Goal: Task Accomplishment & Management: Complete application form

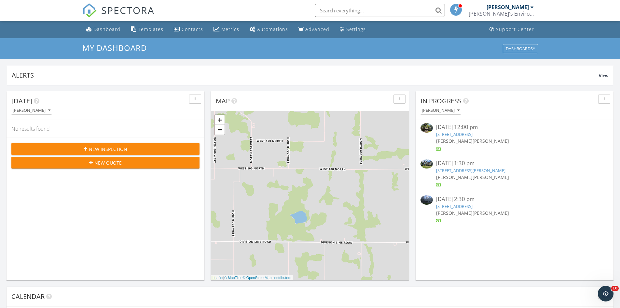
scroll to position [603, 630]
click at [102, 32] on div "Dashboard" at bounding box center [106, 29] width 27 height 6
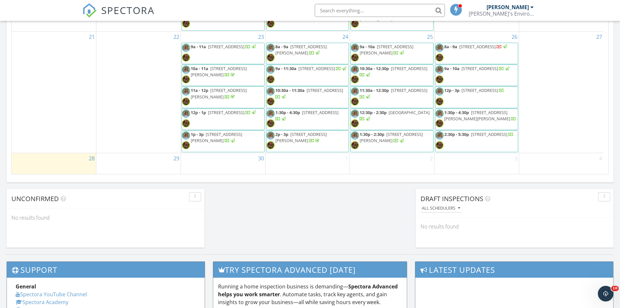
scroll to position [442, 0]
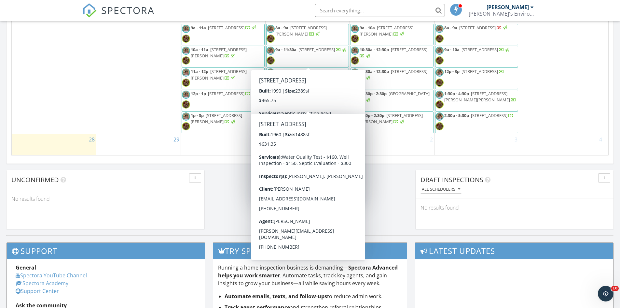
click at [147, 144] on div "29" at bounding box center [138, 144] width 84 height 21
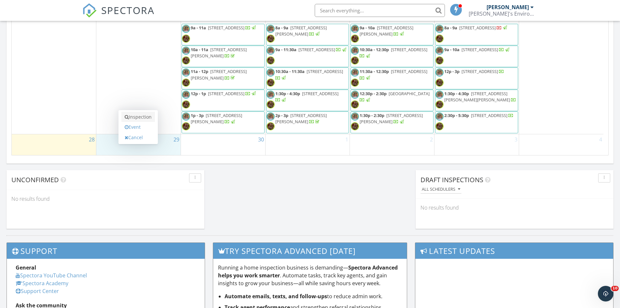
click at [147, 119] on link "Inspection" at bounding box center [138, 117] width 34 height 10
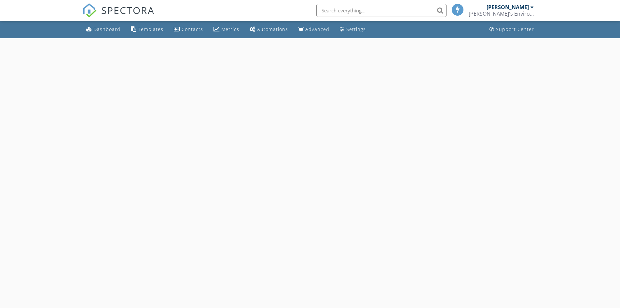
select select "8"
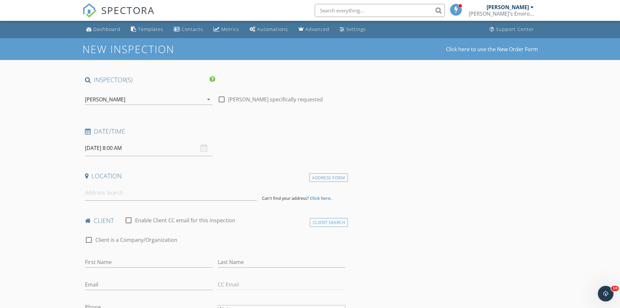
click at [99, 98] on div "[PERSON_NAME]" at bounding box center [105, 99] width 40 height 6
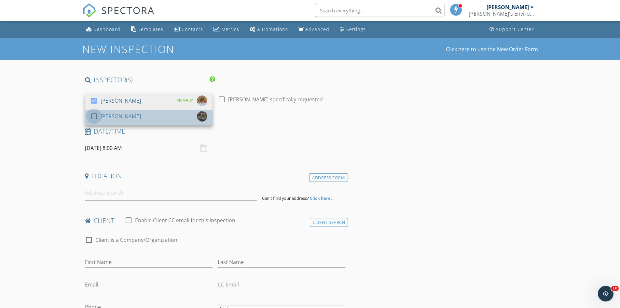
click at [93, 118] on div at bounding box center [94, 116] width 11 height 11
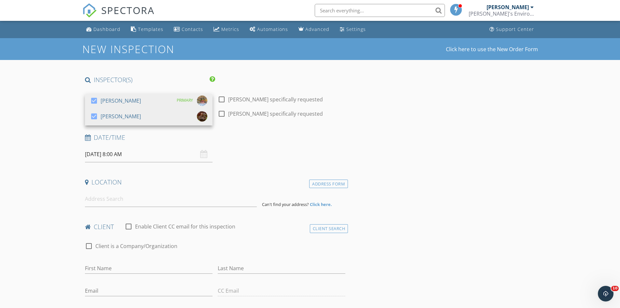
click at [108, 156] on input "09/29/2025 8:00 AM" at bounding box center [149, 154] width 128 height 16
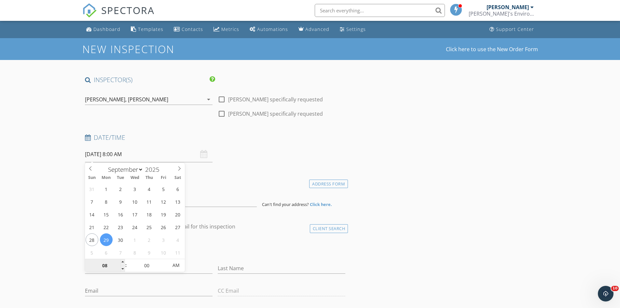
click at [108, 264] on input "08" at bounding box center [105, 265] width 40 height 13
type input "01"
type input "09/29/2025 1:00 PM"
click at [176, 262] on span "PM" at bounding box center [176, 265] width 18 height 13
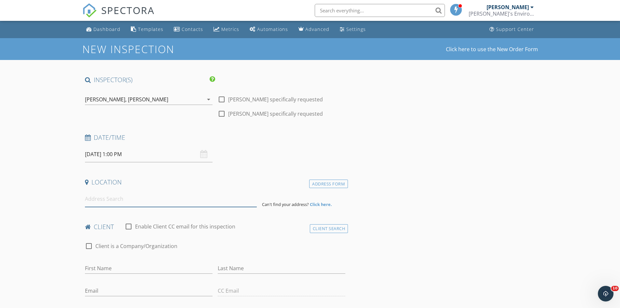
click at [202, 198] on input at bounding box center [171, 199] width 172 height 16
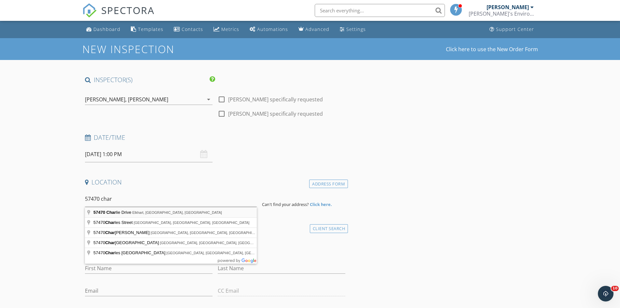
type input "57470 Charlie Drive, Elkhart, IN, USA"
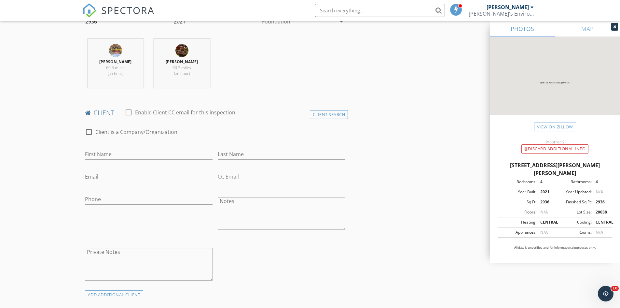
scroll to position [260, 0]
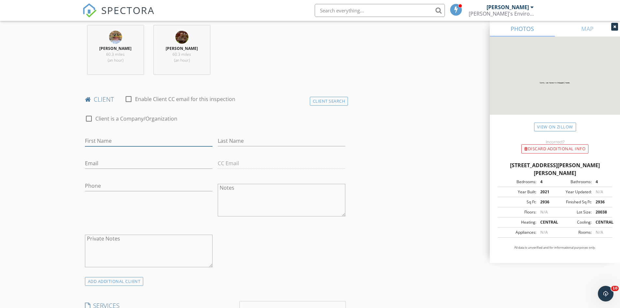
click at [115, 140] on input "First Name" at bounding box center [149, 140] width 128 height 11
type input "Toby and Katlyn"
click at [256, 140] on input "Last Name" at bounding box center [282, 140] width 128 height 11
type input "Hoyle"
click at [114, 165] on input "Email" at bounding box center [149, 163] width 128 height 11
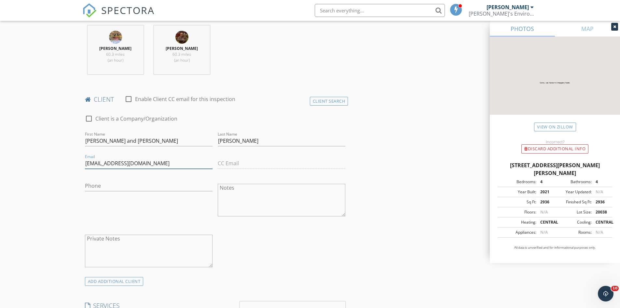
type input "hoyle1451@gmail.com"
click at [102, 184] on input "Phone" at bounding box center [149, 185] width 128 height 11
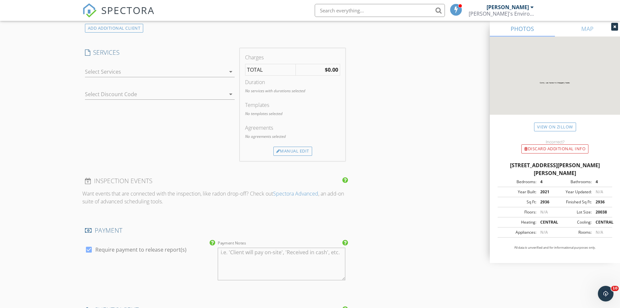
scroll to position [554, 0]
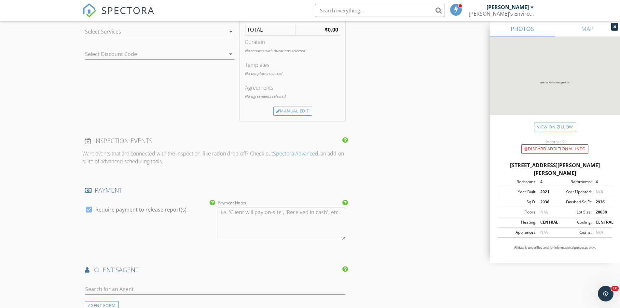
type input "252-432-4203"
click at [230, 34] on icon "arrow_drop_down" at bounding box center [231, 32] width 8 height 8
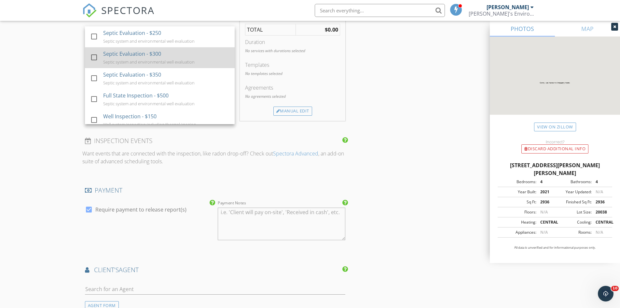
click at [115, 56] on div "Septic Evaluation - $300" at bounding box center [132, 54] width 58 height 8
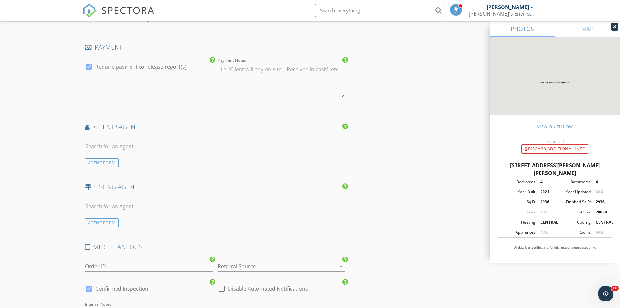
scroll to position [716, 0]
click at [106, 146] on input "text" at bounding box center [215, 146] width 261 height 11
type input "K"
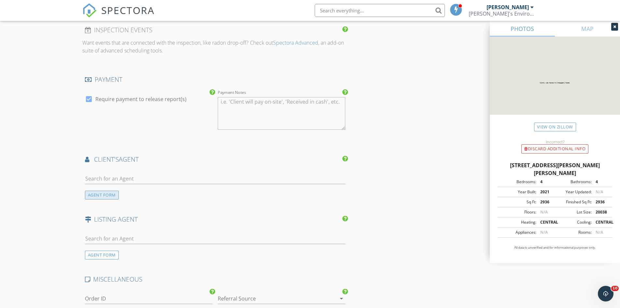
click at [97, 196] on div "AGENT FORM" at bounding box center [102, 194] width 34 height 9
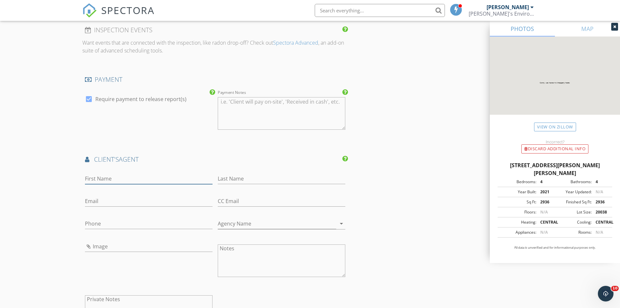
click at [104, 176] on input "First Name" at bounding box center [149, 178] width 128 height 11
type input "Kendrae"
click at [251, 180] on input "Last Name" at bounding box center [282, 178] width 128 height 11
type input "Hilty"
click at [118, 196] on input "Email" at bounding box center [149, 201] width 128 height 11
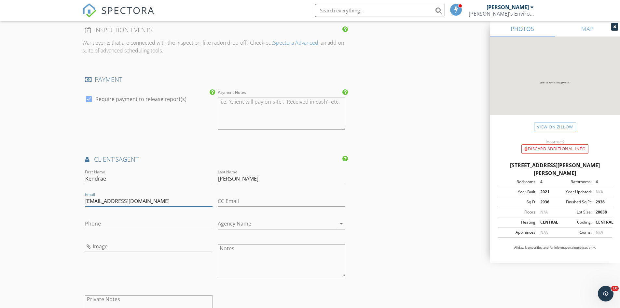
type input "kendraehilty@gmail.com"
click at [99, 225] on input "Phone" at bounding box center [149, 223] width 128 height 11
type input "574-536-0994"
click at [256, 225] on input "Agency Name" at bounding box center [277, 223] width 119 height 11
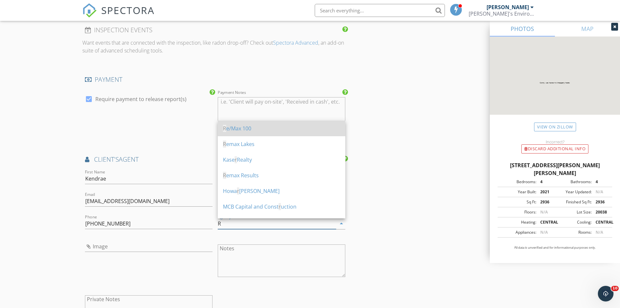
click at [255, 121] on div "R e/Max 100" at bounding box center [281, 128] width 117 height 16
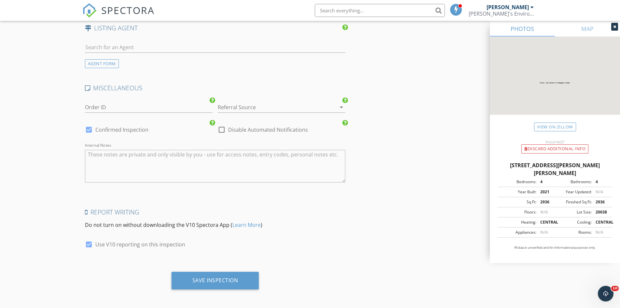
scroll to position [1024, 0]
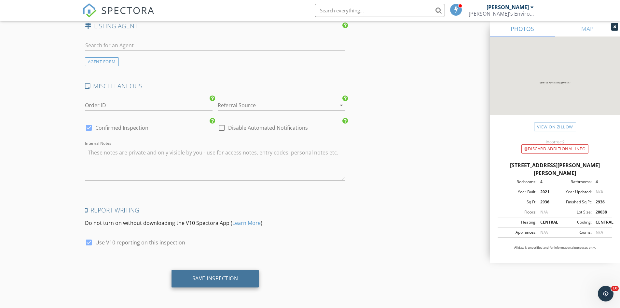
type input "Re/Max 100"
click at [222, 274] on div "Save Inspection" at bounding box center [216, 279] width 88 height 18
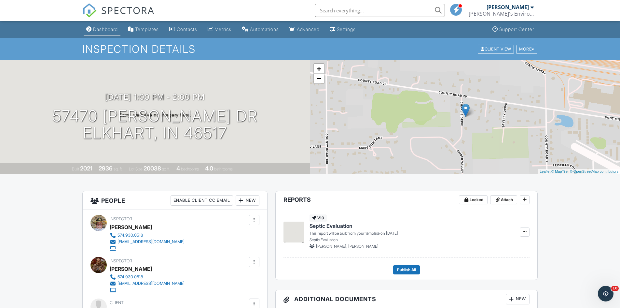
click at [106, 26] on div "Dashboard" at bounding box center [105, 29] width 25 height 6
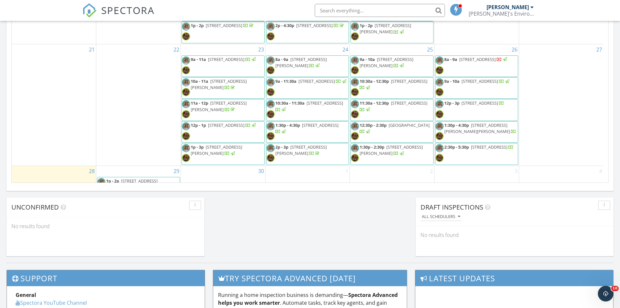
scroll to position [286, 0]
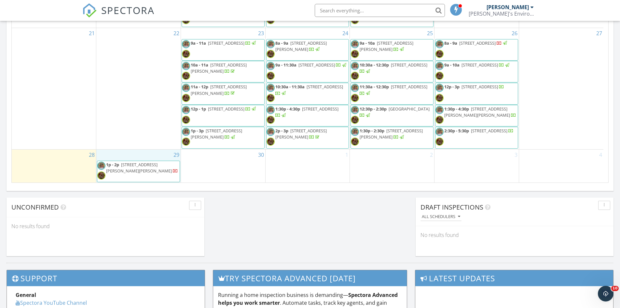
click at [134, 153] on div "29 1p - 2p 57470 Charlie Dr, Elkhart 46517" at bounding box center [138, 165] width 84 height 33
click at [141, 124] on link "Inspection" at bounding box center [138, 125] width 34 height 10
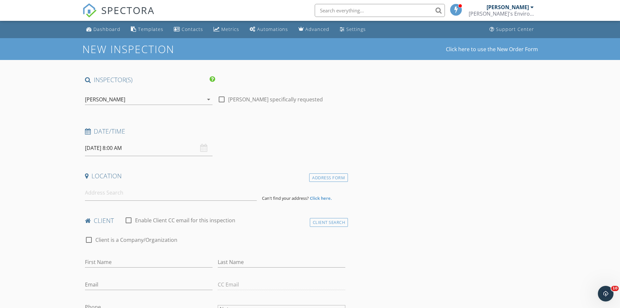
click at [111, 98] on div "[PERSON_NAME]" at bounding box center [105, 99] width 40 height 6
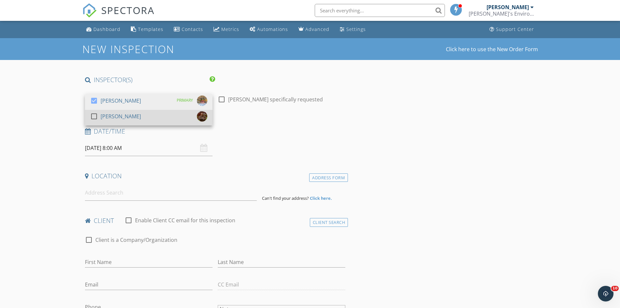
click at [95, 113] on div at bounding box center [94, 116] width 11 height 11
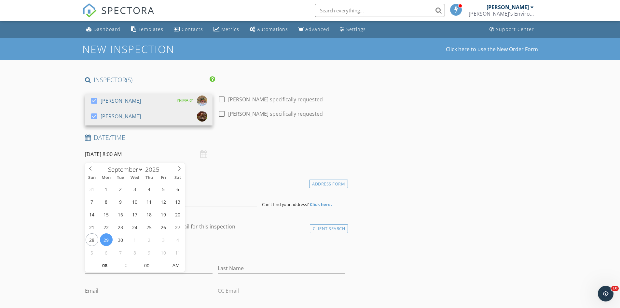
click at [107, 152] on input "[DATE] 8:00 AM" at bounding box center [149, 154] width 128 height 16
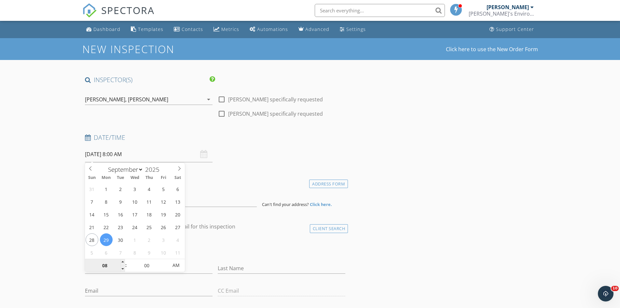
click at [112, 268] on input "08" at bounding box center [105, 265] width 40 height 13
type input "02"
type input "09/29/2025 2:00 PM"
click at [172, 264] on span "PM" at bounding box center [176, 265] width 18 height 13
click at [212, 201] on input at bounding box center [171, 199] width 172 height 16
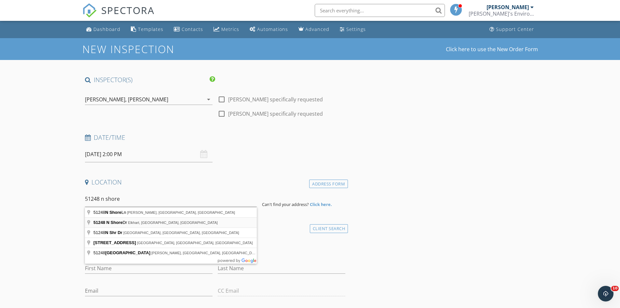
type input "51248 N Shore Dr, Elkhart, IN, USA"
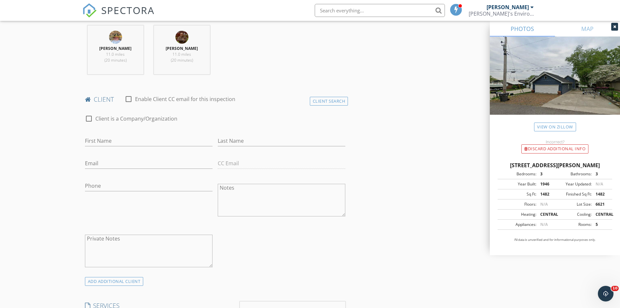
scroll to position [228, 0]
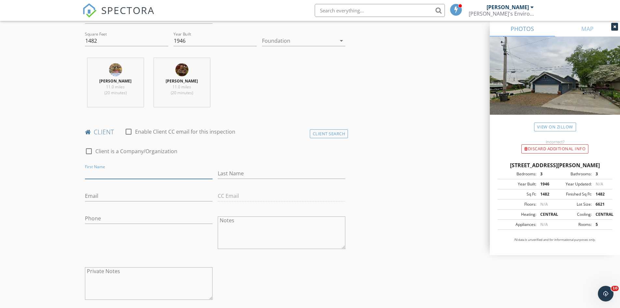
click at [113, 172] on input "First Name" at bounding box center [149, 173] width 128 height 11
type input "Ron and Crystal"
click at [244, 176] on input "Last Name" at bounding box center [282, 173] width 128 height 11
type input "Halfman"
click at [92, 196] on input "Email" at bounding box center [149, 195] width 128 height 11
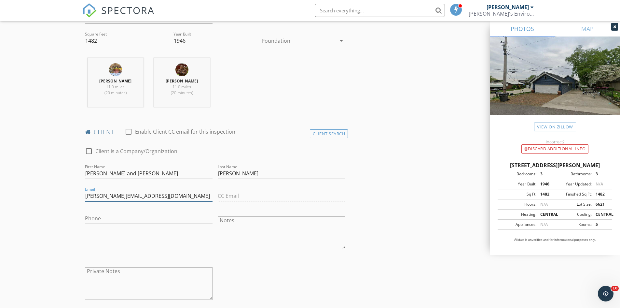
type input "ronhalfman@yahoo.com"
click at [89, 152] on div at bounding box center [88, 151] width 11 height 11
click at [88, 149] on div at bounding box center [88, 151] width 11 height 11
checkbox input "false"
drag, startPoint x: 237, startPoint y: 172, endPoint x: 226, endPoint y: 169, distance: 11.4
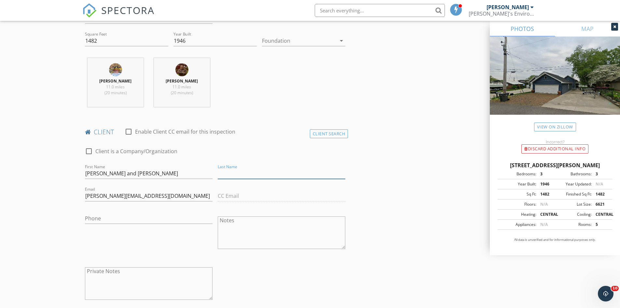
click at [237, 172] on input "Last Name" at bounding box center [282, 173] width 128 height 11
type input "Halfman"
click at [130, 132] on div at bounding box center [128, 131] width 11 height 11
checkbox input "true"
click at [232, 196] on input "CC Email" at bounding box center [282, 195] width 128 height 11
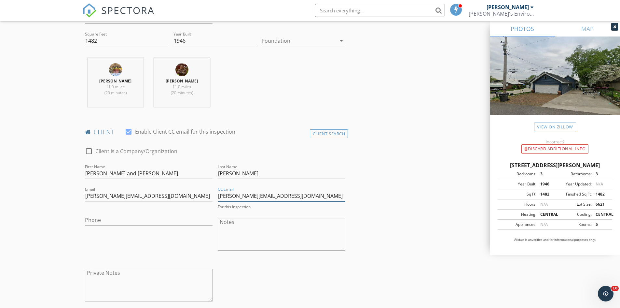
type input "halfman@att.net"
click at [141, 221] on input "Phone" at bounding box center [149, 218] width 128 height 11
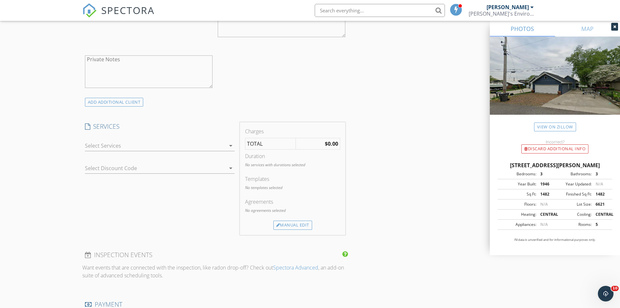
scroll to position [423, 0]
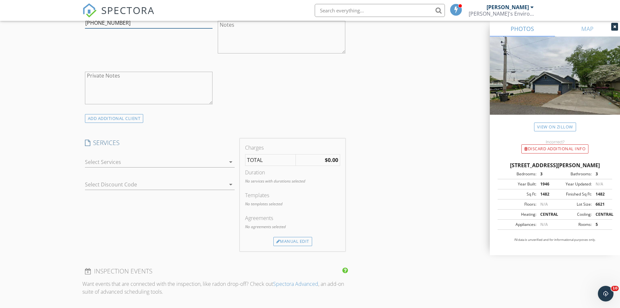
type input "[PHONE_NUMBER]"
click at [232, 162] on icon "arrow_drop_down" at bounding box center [231, 162] width 8 height 8
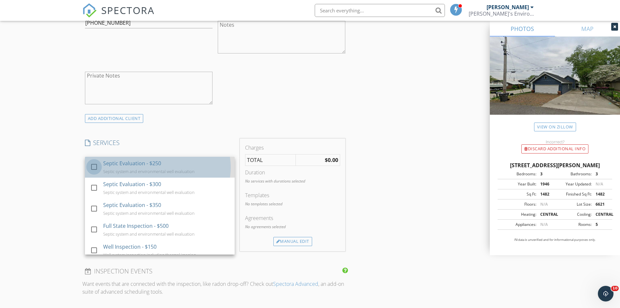
click at [94, 166] on div at bounding box center [94, 166] width 11 height 11
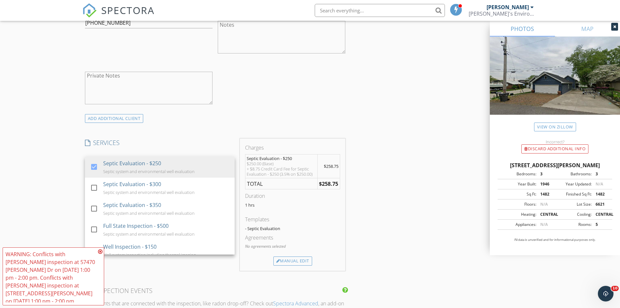
click at [65, 202] on div "New Inspection Click here to use the New Order Form INSPECTOR(S) check_box Shan…" at bounding box center [310, 188] width 620 height 1147
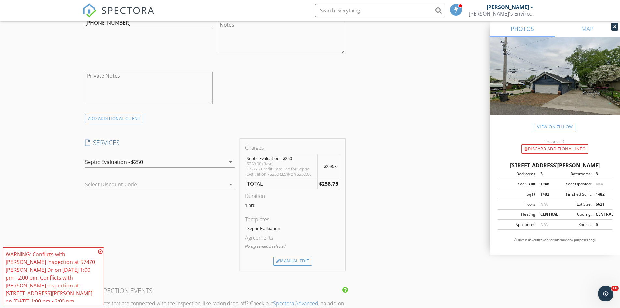
click at [231, 161] on icon "arrow_drop_down" at bounding box center [231, 162] width 8 height 8
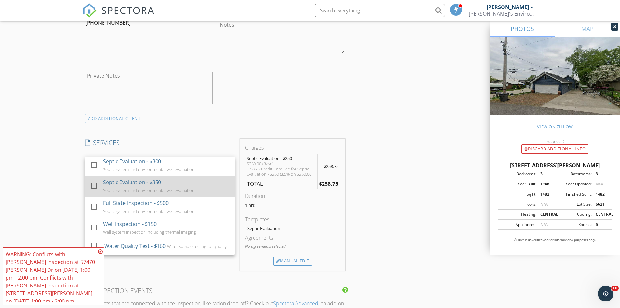
scroll to position [33, 0]
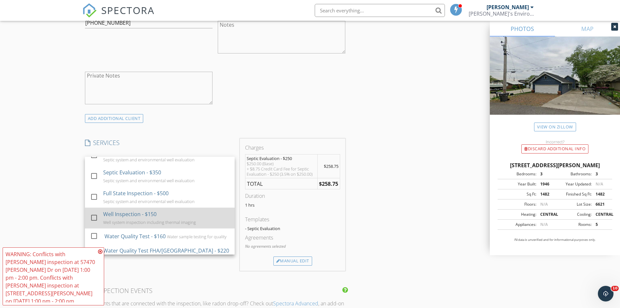
click at [94, 216] on div at bounding box center [94, 217] width 11 height 11
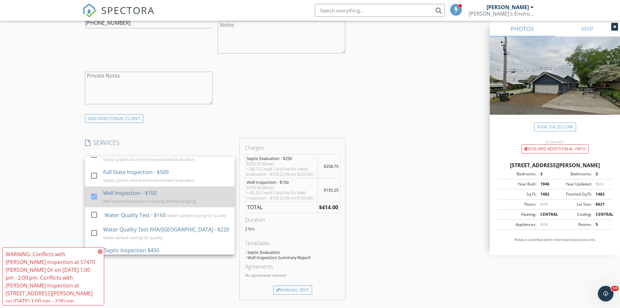
scroll to position [65, 0]
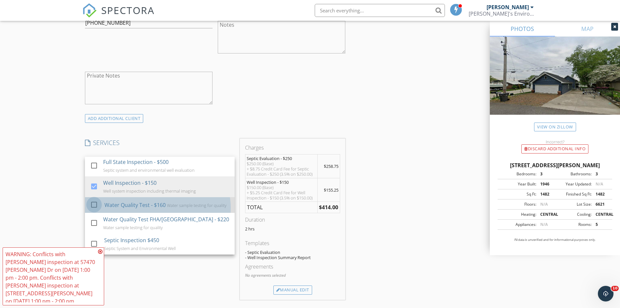
click at [94, 205] on div at bounding box center [94, 204] width 11 height 11
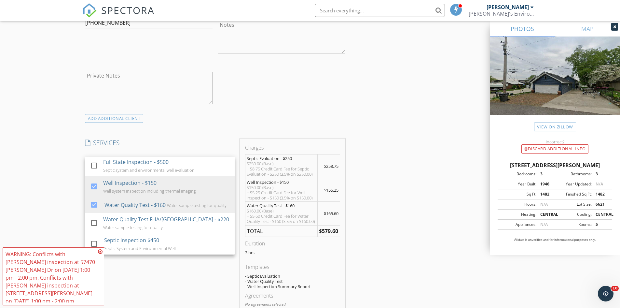
click at [65, 204] on div "New Inspection Click here to use the New Order Form INSPECTOR(S) check_box Shan…" at bounding box center [310, 217] width 620 height 1204
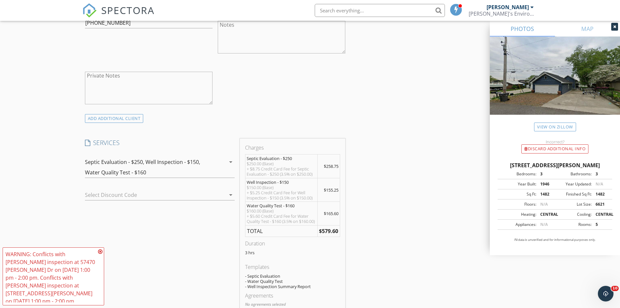
click at [101, 250] on icon at bounding box center [100, 251] width 5 height 5
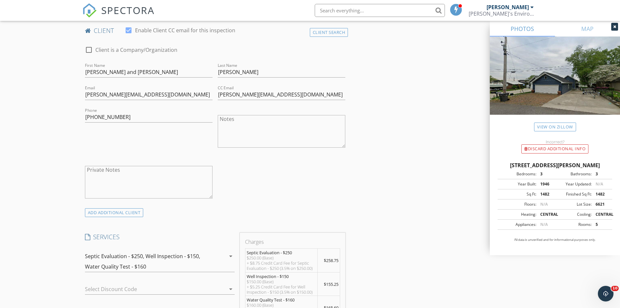
scroll to position [326, 0]
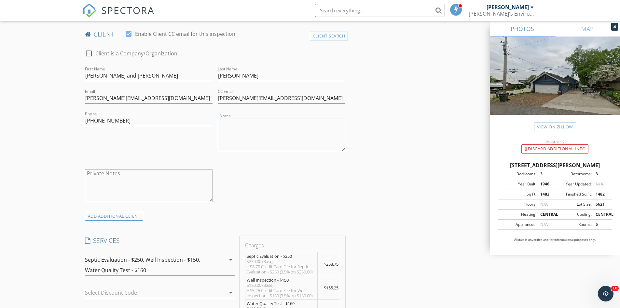
click at [256, 126] on textarea "Notes" at bounding box center [282, 135] width 128 height 33
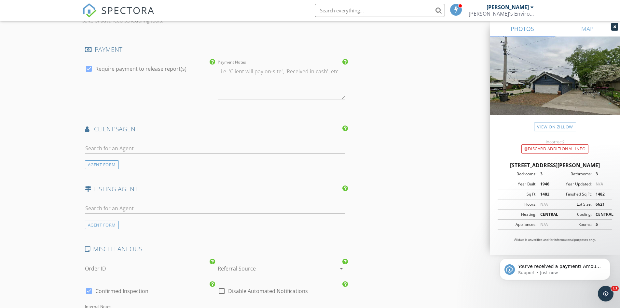
scroll to position [781, 0]
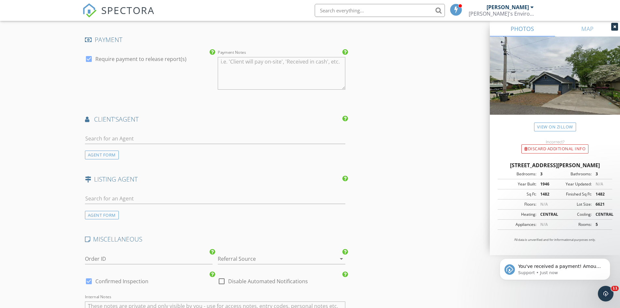
type textarea "I discounted the septic inspection."
click at [113, 144] on input "text" at bounding box center [215, 138] width 261 height 11
type input "[PERSON_NAME]"
click at [148, 159] on li "Tarah Sheteron Cressy and Everett" at bounding box center [215, 153] width 260 height 18
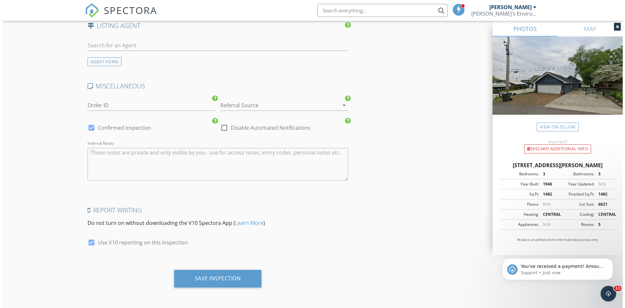
scroll to position [1088, 0]
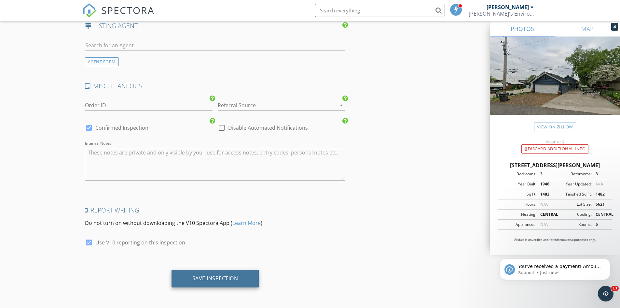
click at [222, 275] on div "Save Inspection" at bounding box center [215, 278] width 46 height 7
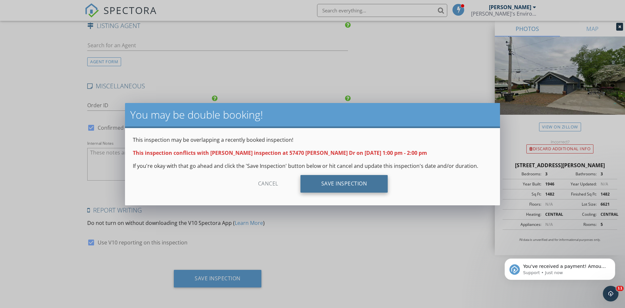
click at [374, 181] on div "Save Inspection" at bounding box center [345, 184] width 88 height 18
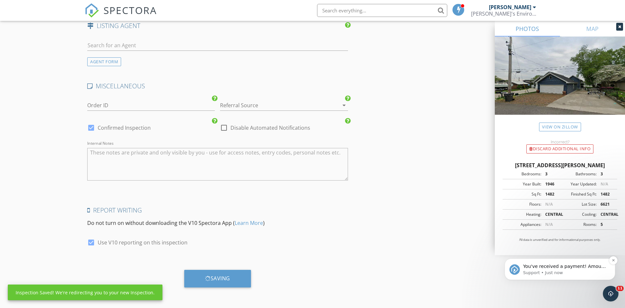
click at [515, 271] on img "message notification from Support, Just now. You've received a payment! Amount …" at bounding box center [515, 269] width 10 height 10
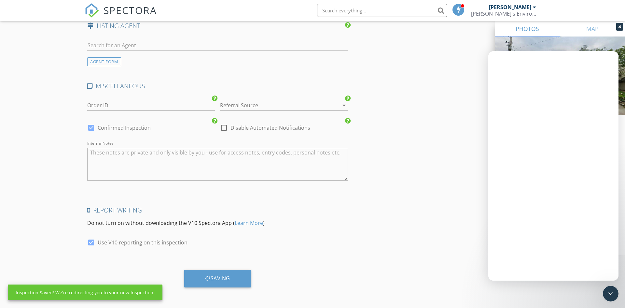
scroll to position [0, 0]
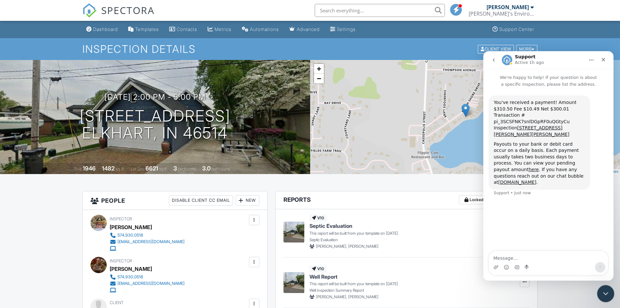
click at [604, 293] on icon "Close Intercom Messenger" at bounding box center [605, 293] width 8 height 8
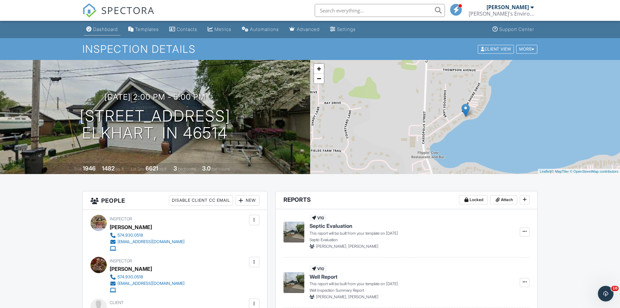
click at [109, 29] on div "Dashboard" at bounding box center [105, 29] width 25 height 6
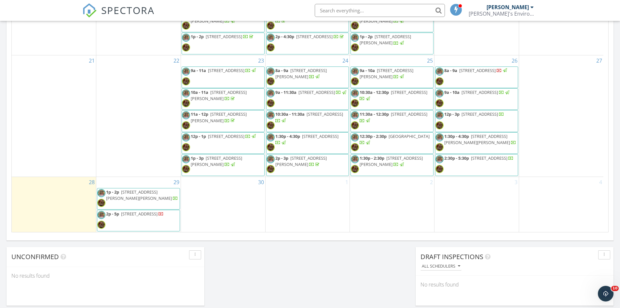
scroll to position [366, 0]
click at [127, 182] on div "29 1p - 2p 57470 Charlie Dr, Elkhart 46517 2p - 5p 51248 N Shore Dr, Elkhart 46…" at bounding box center [138, 203] width 84 height 55
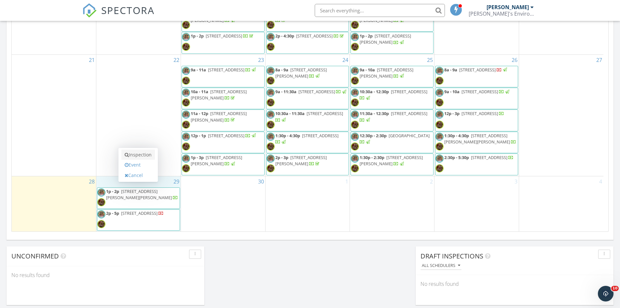
click at [139, 156] on link "Inspection" at bounding box center [138, 154] width 34 height 10
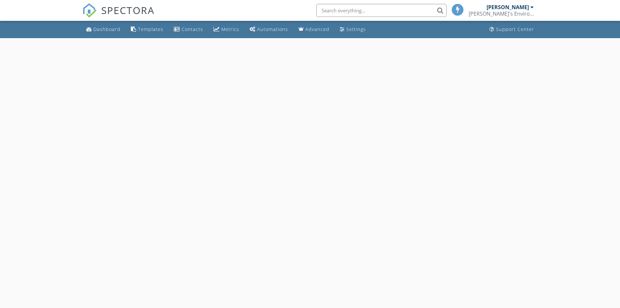
select select "8"
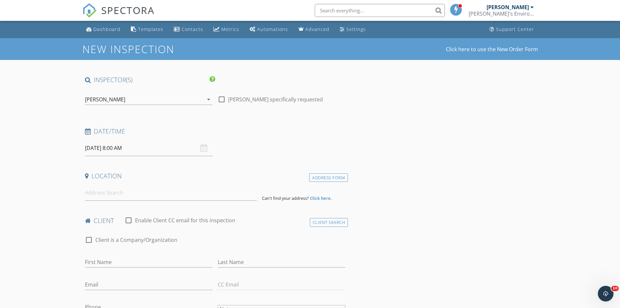
click at [128, 150] on input "09/29/2025 8:00 AM" at bounding box center [149, 148] width 128 height 16
click at [102, 258] on input "08" at bounding box center [105, 259] width 40 height 13
type input "03"
type input "09/29/2025 3:00 PM"
click at [175, 259] on span "AM" at bounding box center [176, 258] width 18 height 13
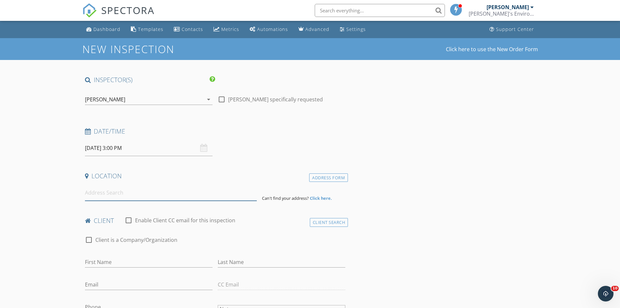
click at [191, 198] on input at bounding box center [171, 193] width 172 height 16
click at [119, 194] on input at bounding box center [171, 193] width 172 height 16
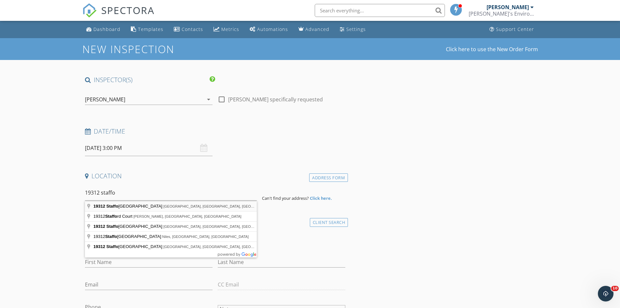
type input "19312 Staffordshire Drive, South Bend, IN, USA"
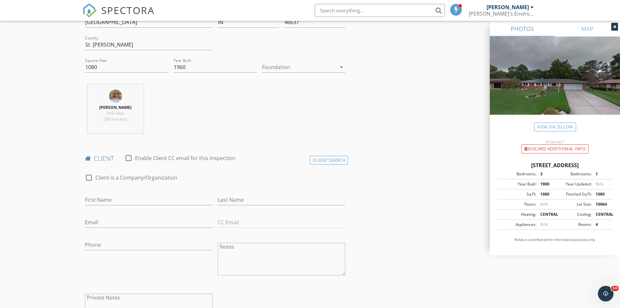
scroll to position [228, 0]
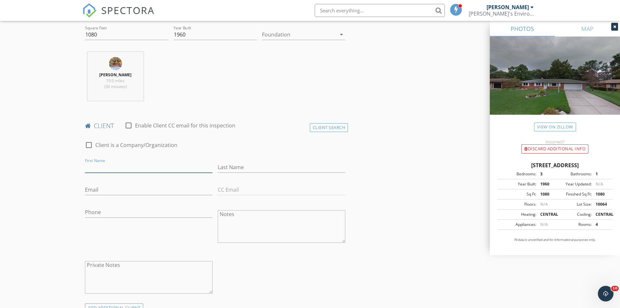
click at [102, 165] on input "First Name" at bounding box center [149, 167] width 128 height 11
type input "Elizabeth"
click at [237, 167] on input "Last Name" at bounding box center [282, 167] width 128 height 11
type input "[PERSON_NAME]"
click at [108, 190] on input "Email" at bounding box center [149, 189] width 128 height 11
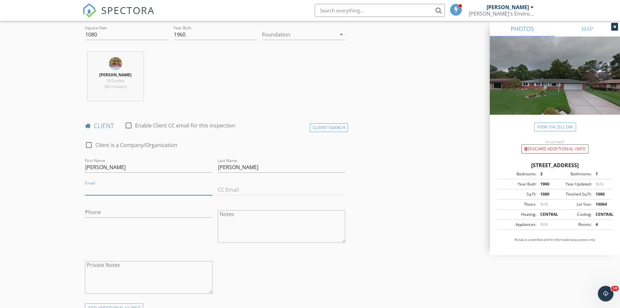
click at [94, 189] on input "Email" at bounding box center [149, 189] width 128 height 11
type input "[EMAIL_ADDRESS][DOMAIN_NAME]"
click at [103, 213] on input "Phone" at bounding box center [149, 212] width 128 height 11
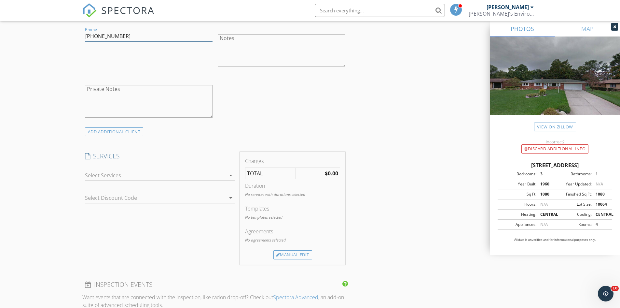
scroll to position [423, 0]
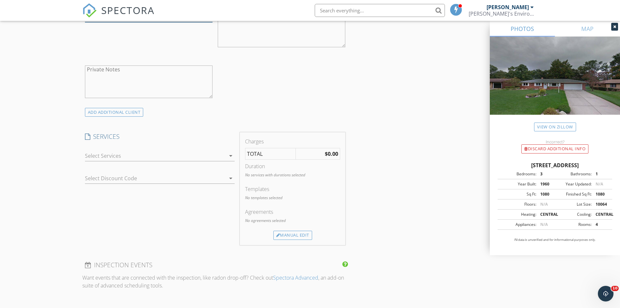
type input "[PHONE_NUMBER]"
click at [231, 155] on icon "arrow_drop_down" at bounding box center [231, 156] width 8 height 8
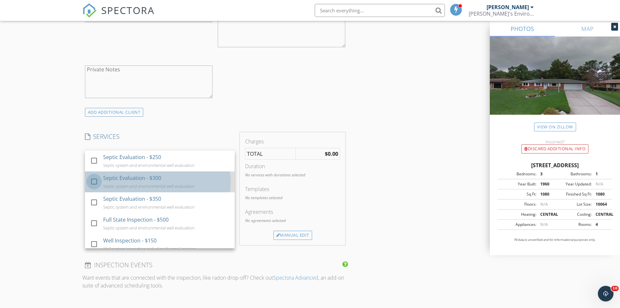
click at [96, 183] on div at bounding box center [94, 181] width 11 height 11
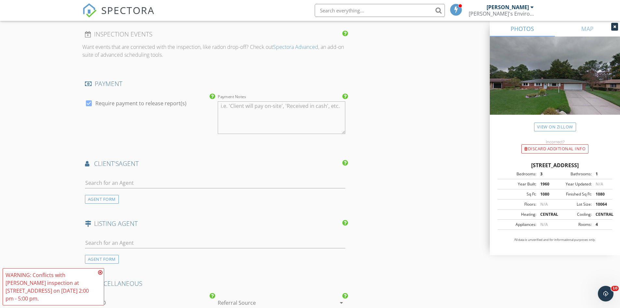
scroll to position [684, 0]
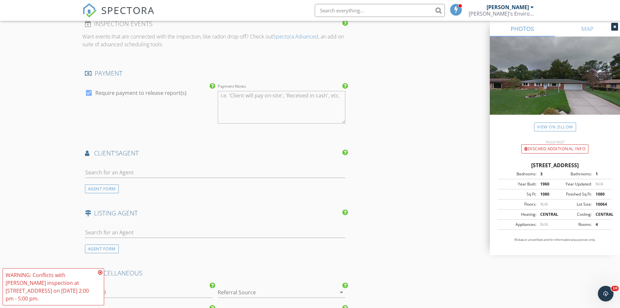
click at [100, 273] on icon at bounding box center [100, 272] width 5 height 5
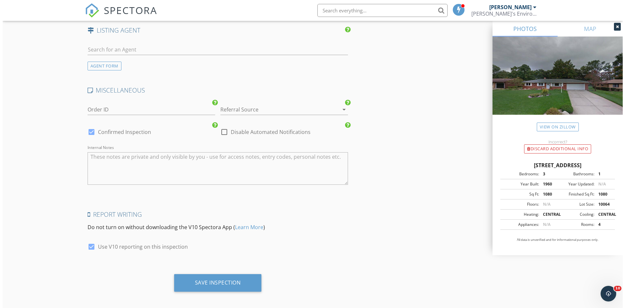
scroll to position [871, 0]
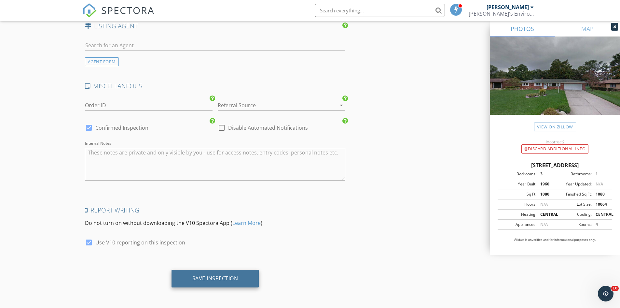
click at [211, 277] on div "Save Inspection" at bounding box center [215, 278] width 46 height 7
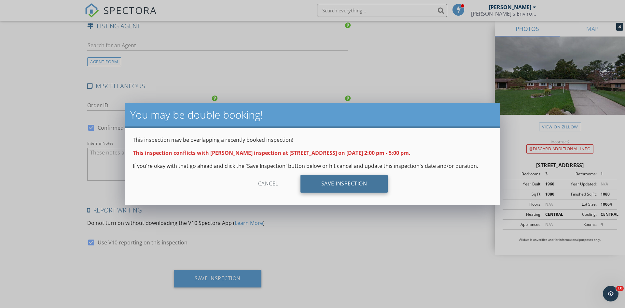
click at [364, 185] on div "Save Inspection" at bounding box center [345, 184] width 88 height 18
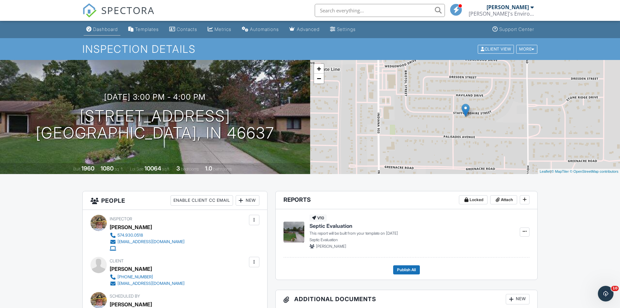
click at [106, 27] on div "Dashboard" at bounding box center [105, 29] width 25 height 6
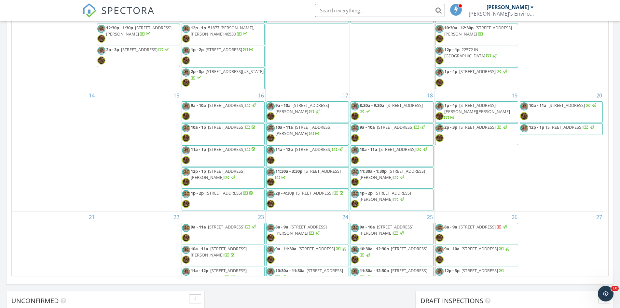
scroll to position [323, 0]
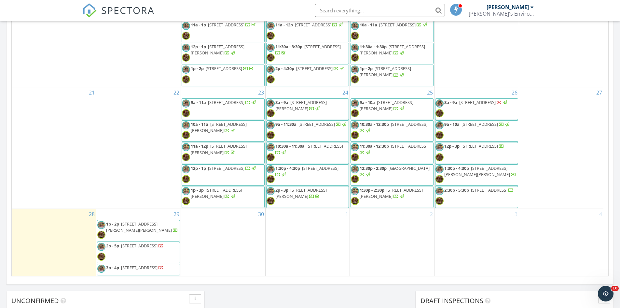
click at [152, 269] on span "3p - 4p [STREET_ADDRESS]" at bounding box center [130, 269] width 66 height 10
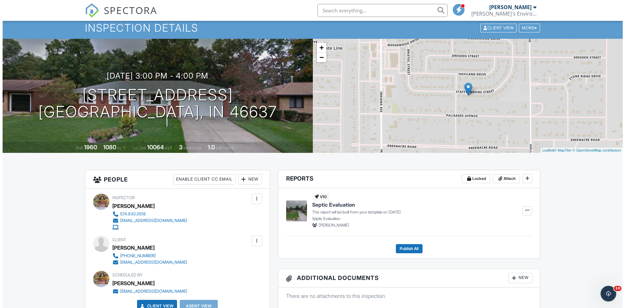
scroll to position [33, 0]
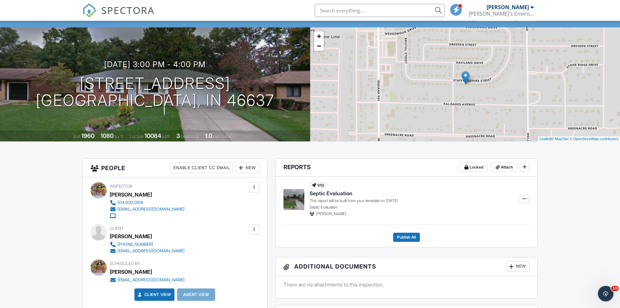
click at [251, 169] on div "New" at bounding box center [248, 167] width 24 height 10
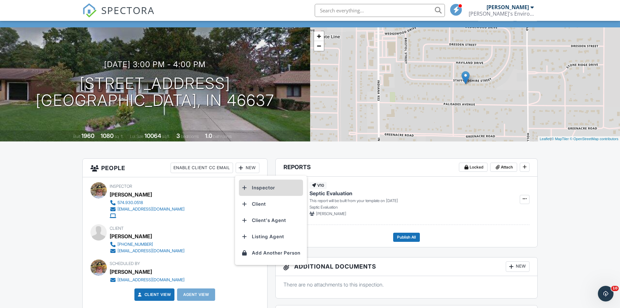
click at [252, 185] on li "Inspector" at bounding box center [271, 187] width 64 height 16
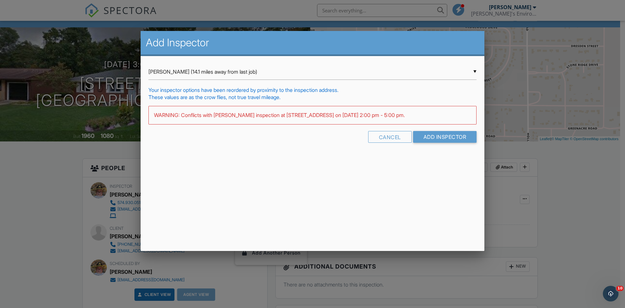
click at [213, 70] on div "▼ [PERSON_NAME] (14.1 miles away from last job) [PERSON_NAME] (14.1 miles away …" at bounding box center [312, 72] width 328 height 16
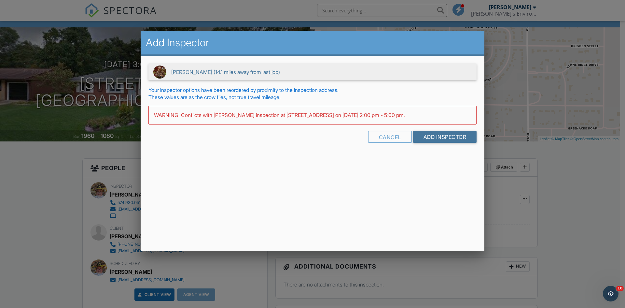
click at [422, 136] on input "Add Inspector" at bounding box center [445, 137] width 64 height 12
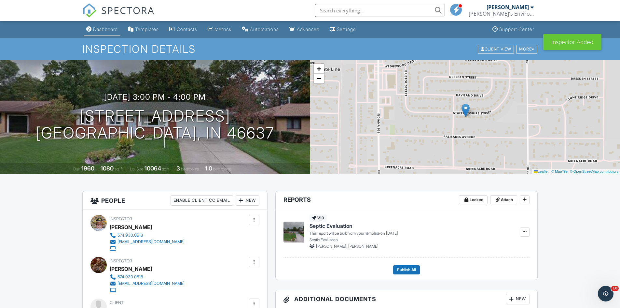
click at [106, 29] on div "Dashboard" at bounding box center [105, 29] width 25 height 6
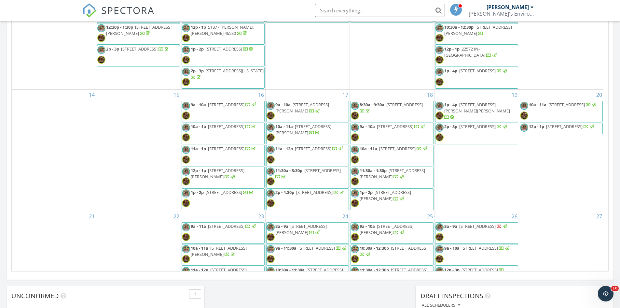
scroll to position [330, 0]
